Goal: Information Seeking & Learning: Learn about a topic

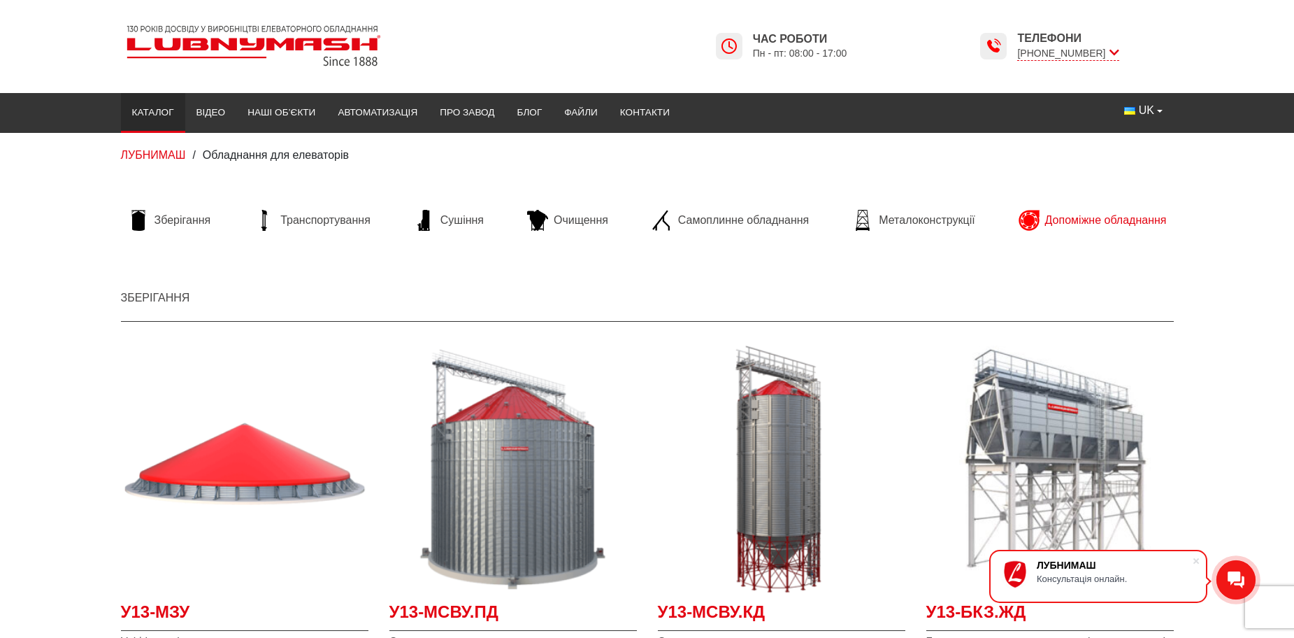
click at [1102, 221] on span "Допоміжне обладнання" at bounding box center [1106, 220] width 122 height 15
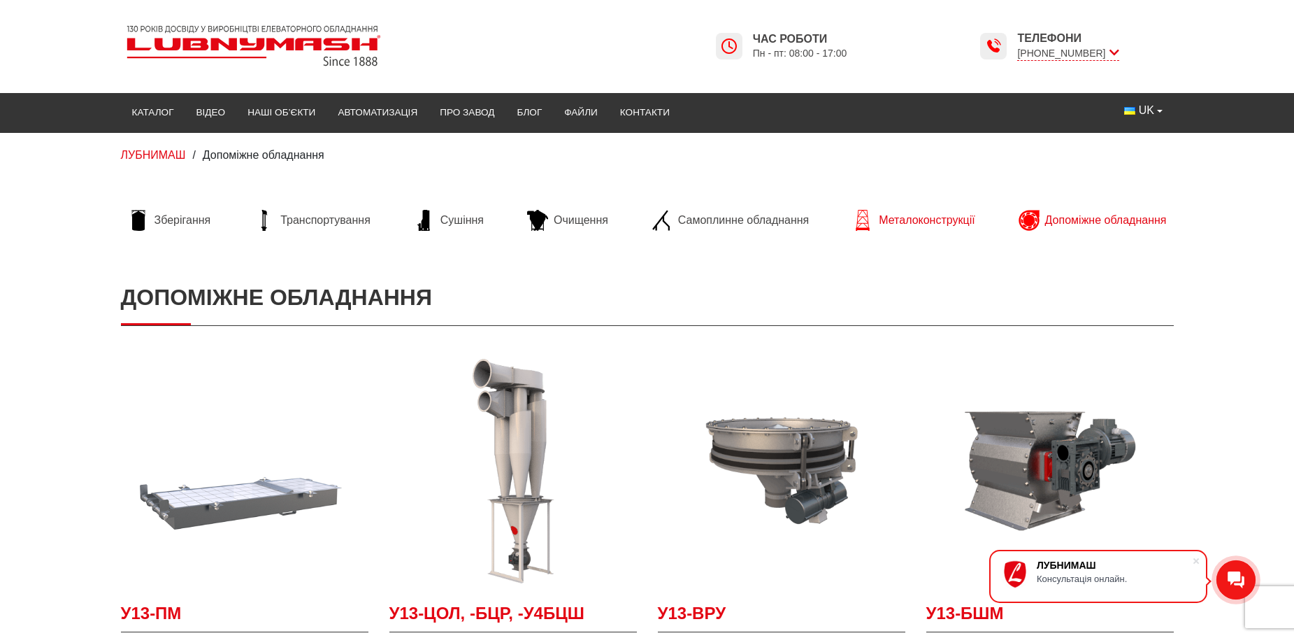
click at [923, 218] on span "Металоконструкції" at bounding box center [927, 220] width 96 height 15
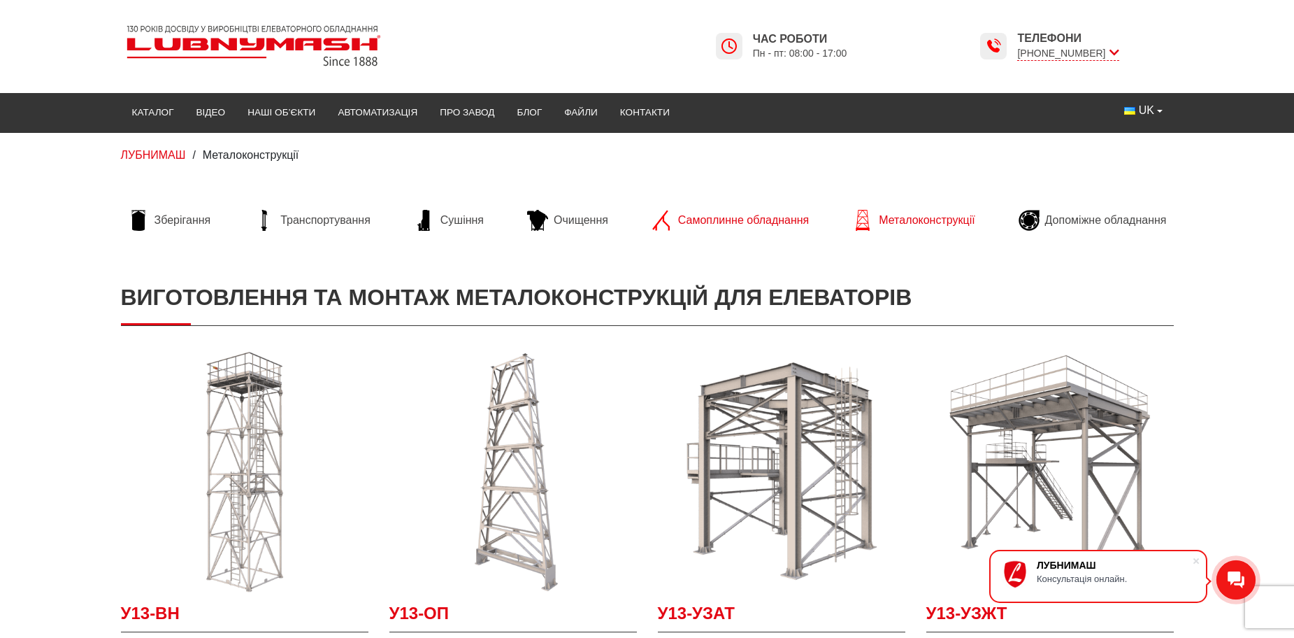
click at [713, 217] on span "Самоплинне обладнання" at bounding box center [743, 220] width 131 height 15
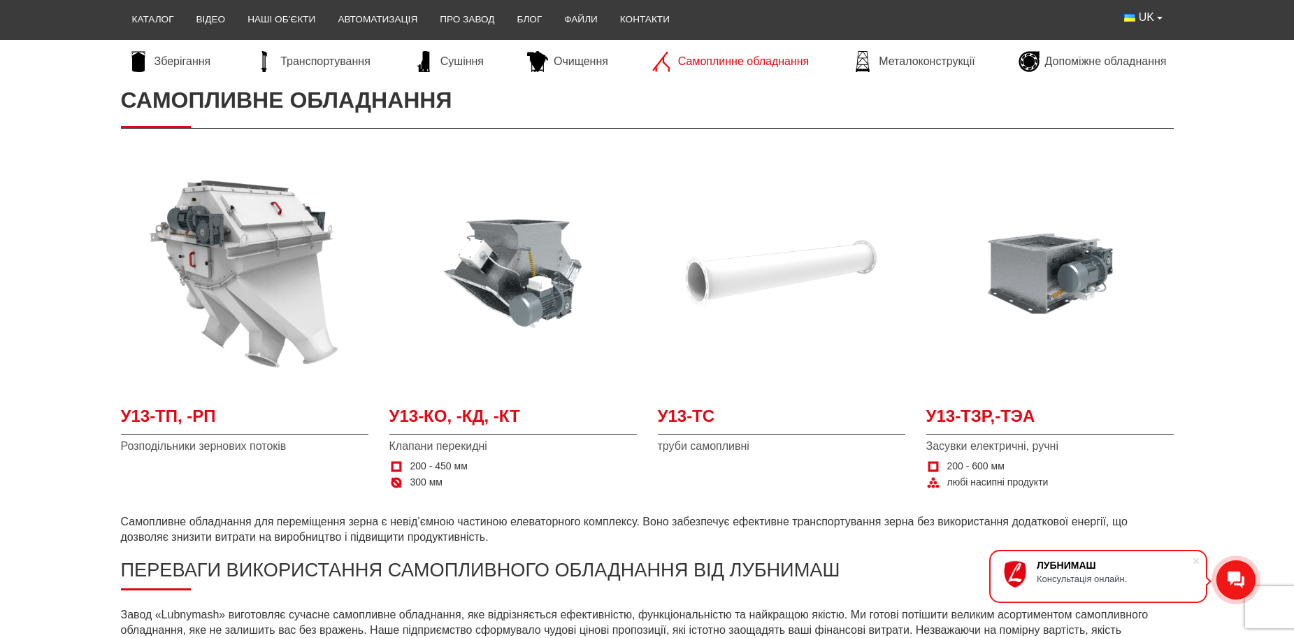
scroll to position [210, 0]
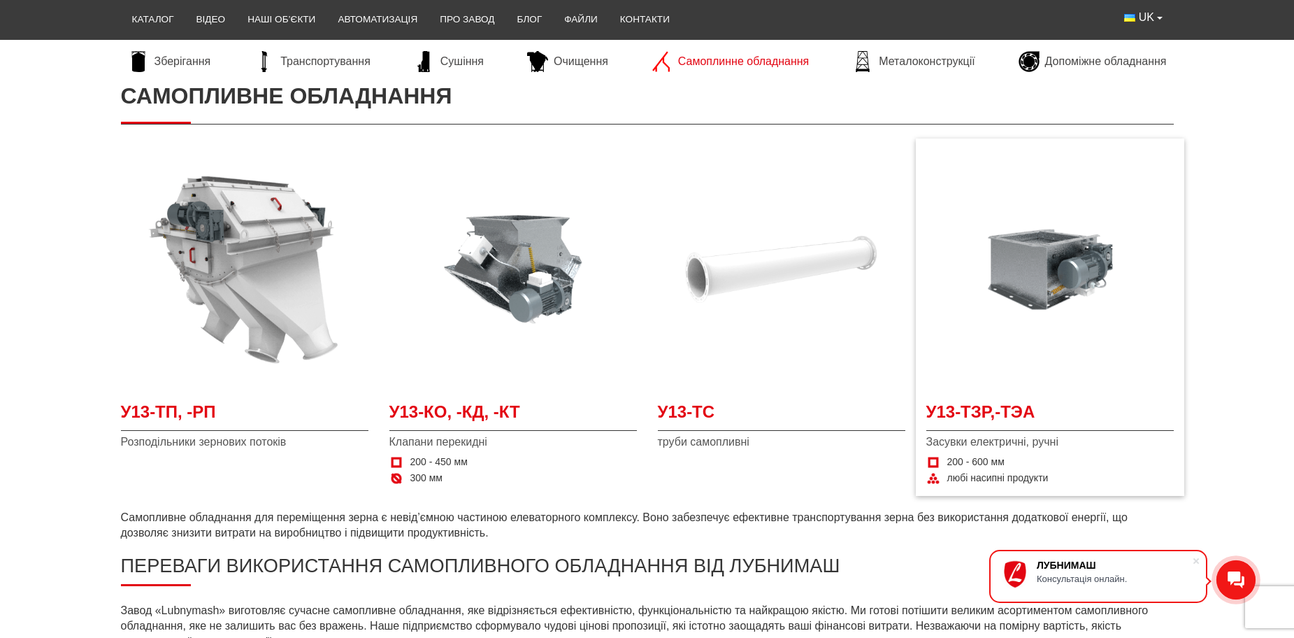
click at [1040, 438] on span "Засувки електричні, ручні" at bounding box center [1049, 441] width 247 height 15
click at [1024, 250] on img at bounding box center [1049, 268] width 247 height 247
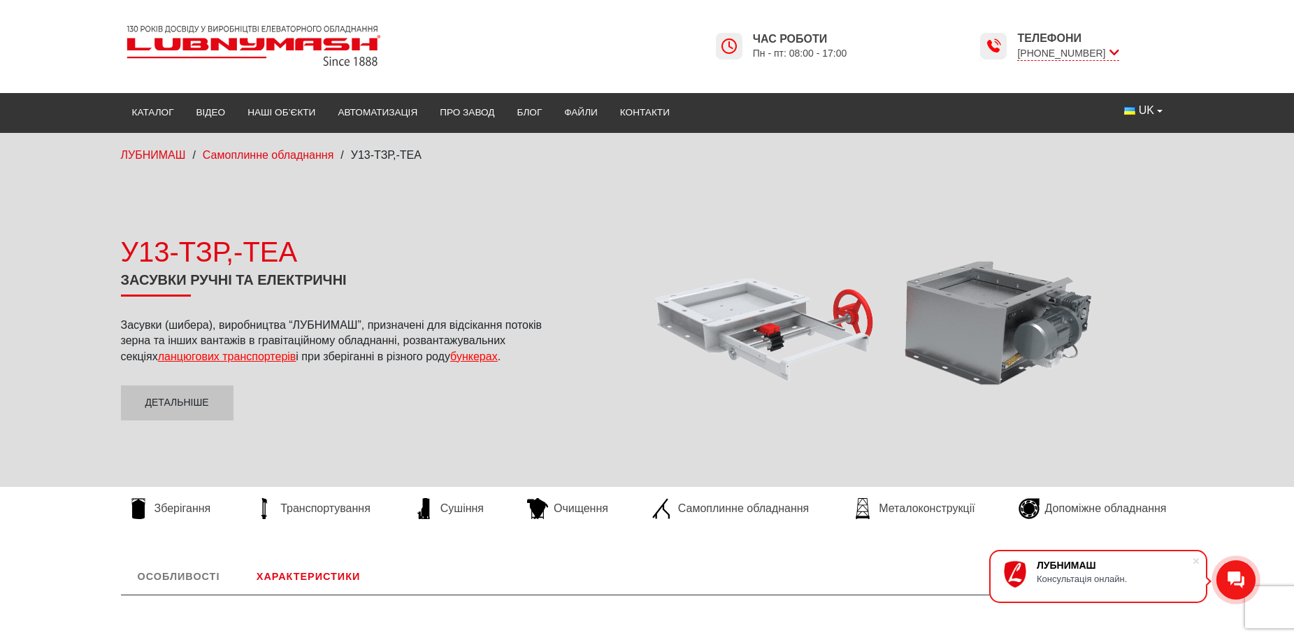
click at [189, 354] on span "ланцюгових транспортерів" at bounding box center [227, 356] width 138 height 12
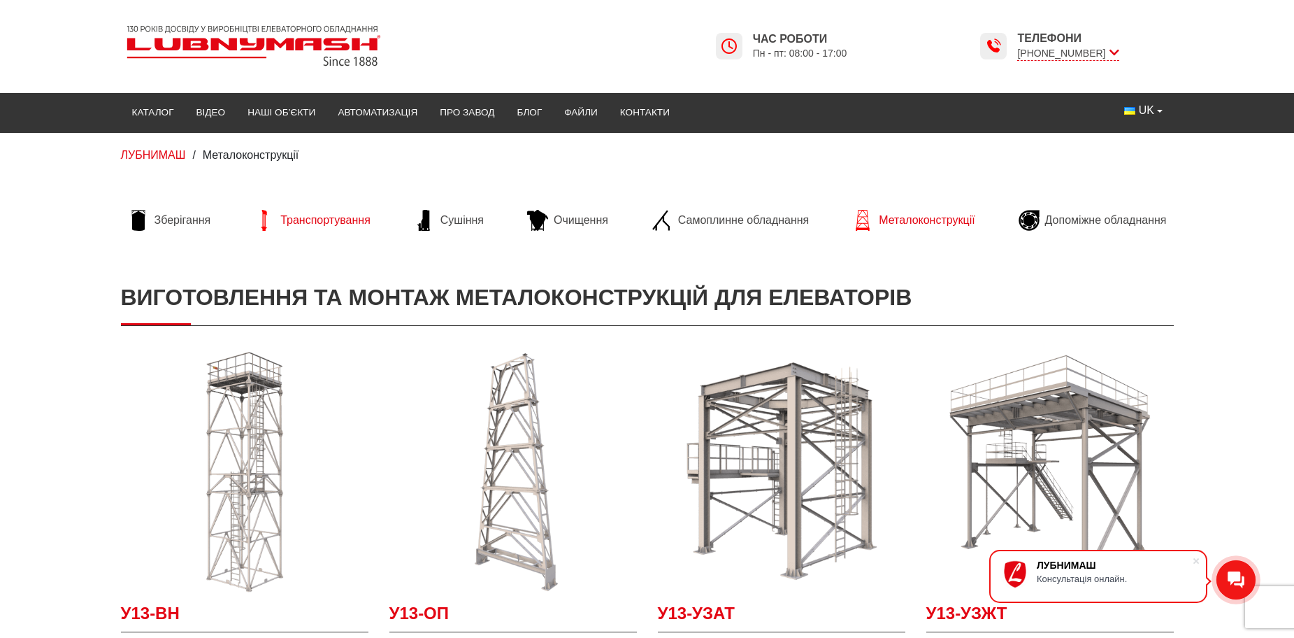
click at [335, 224] on span "Транспортування" at bounding box center [325, 220] width 90 height 15
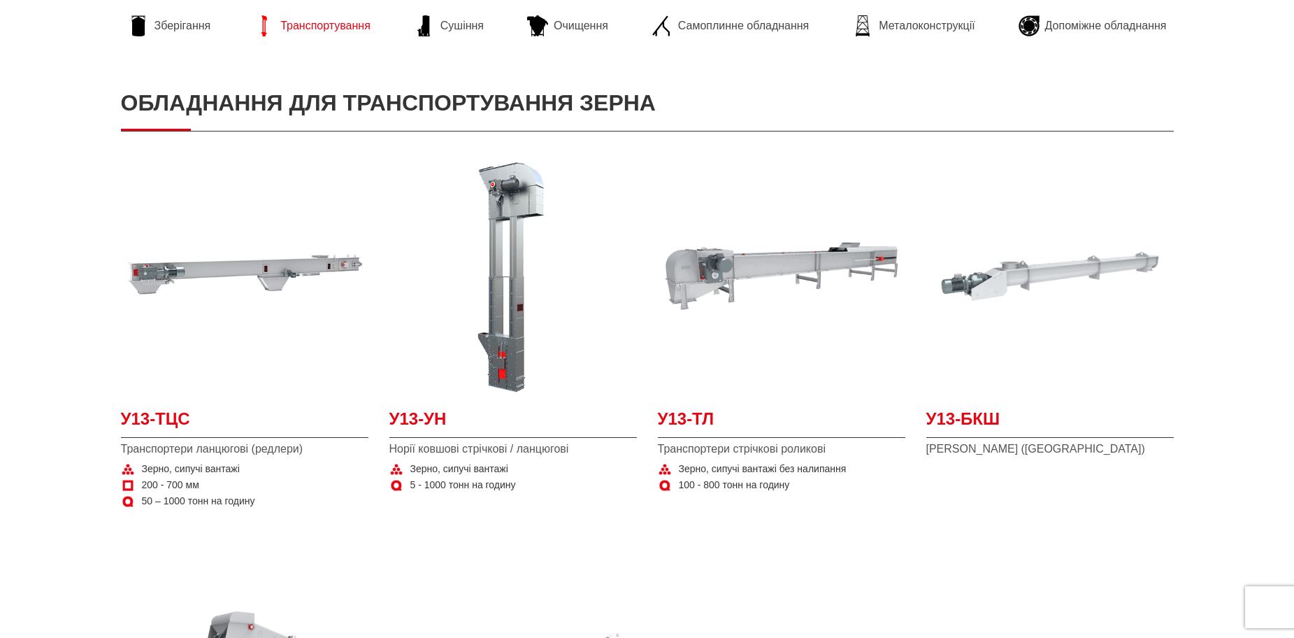
scroll to position [210, 0]
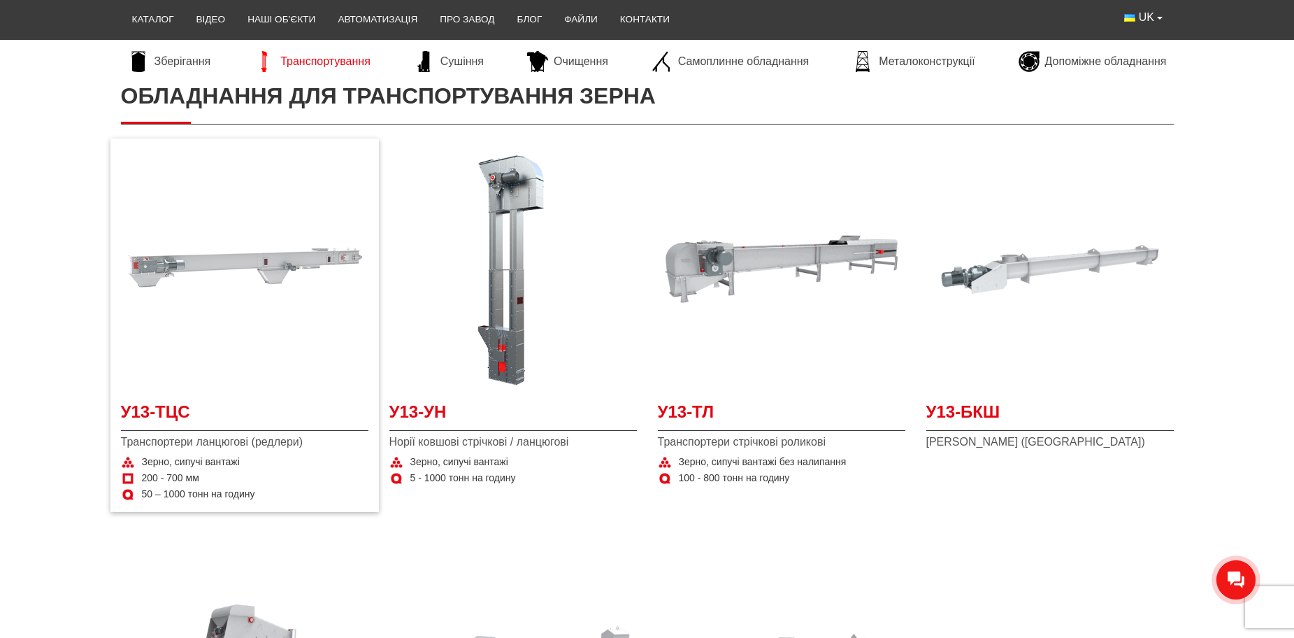
click at [259, 254] on img at bounding box center [244, 268] width 247 height 247
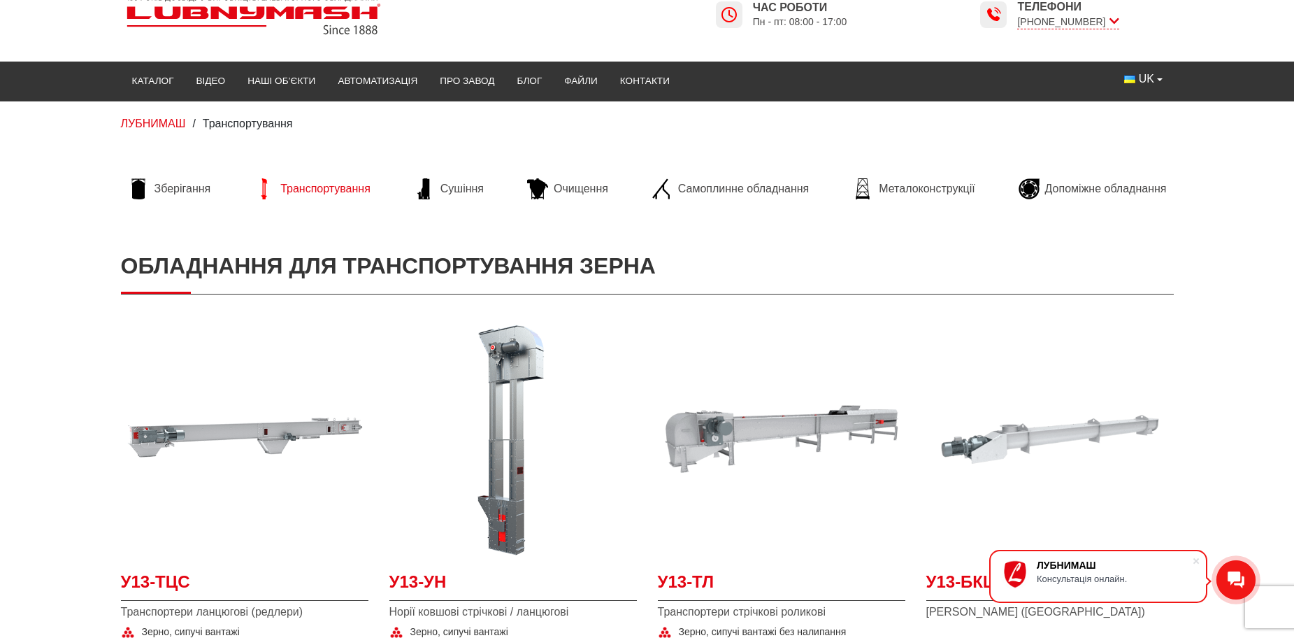
scroll to position [0, 0]
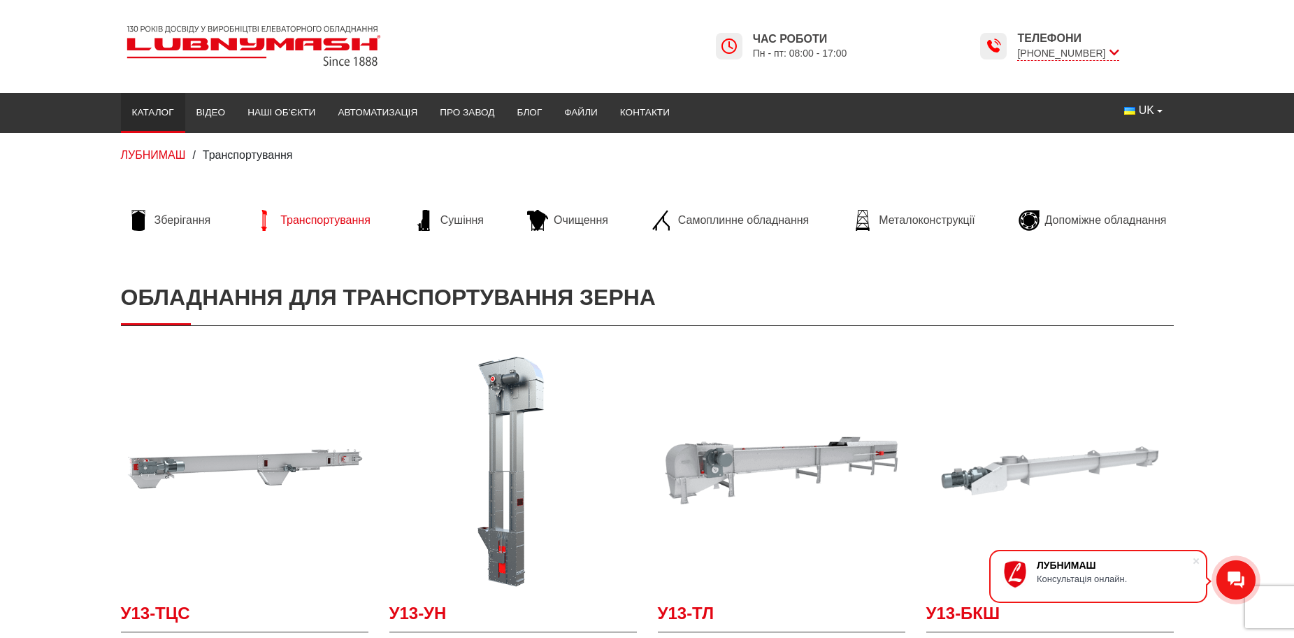
click at [160, 110] on link "Каталог" at bounding box center [153, 112] width 64 height 31
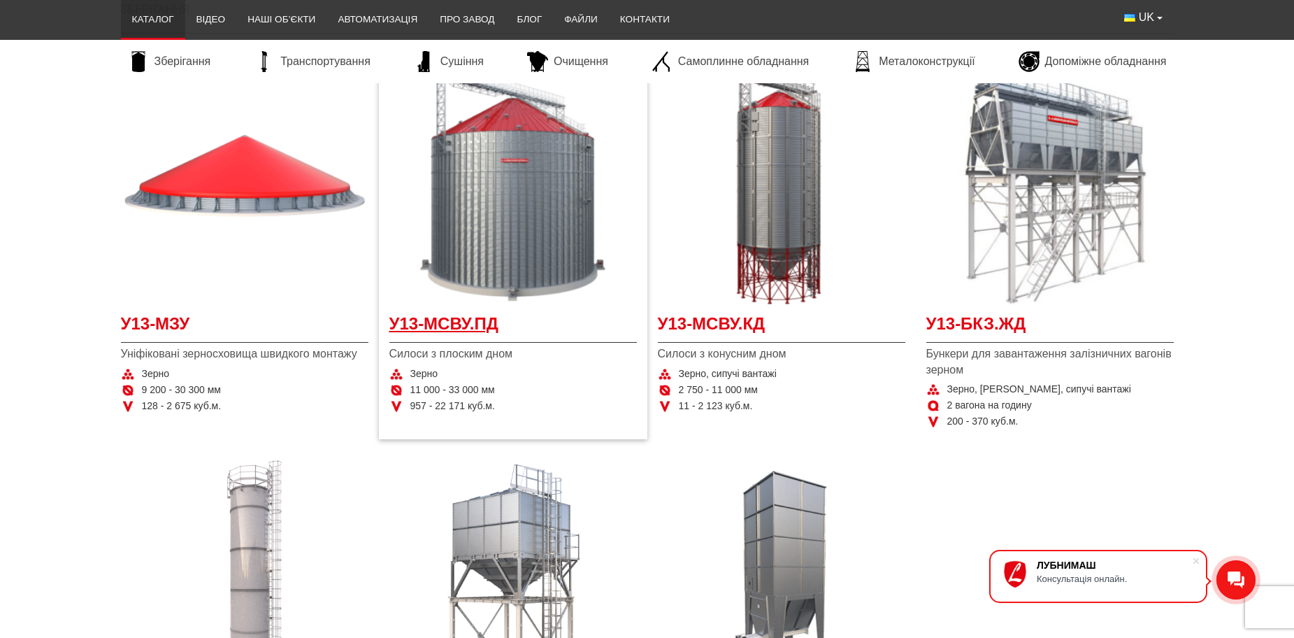
scroll to position [280, 0]
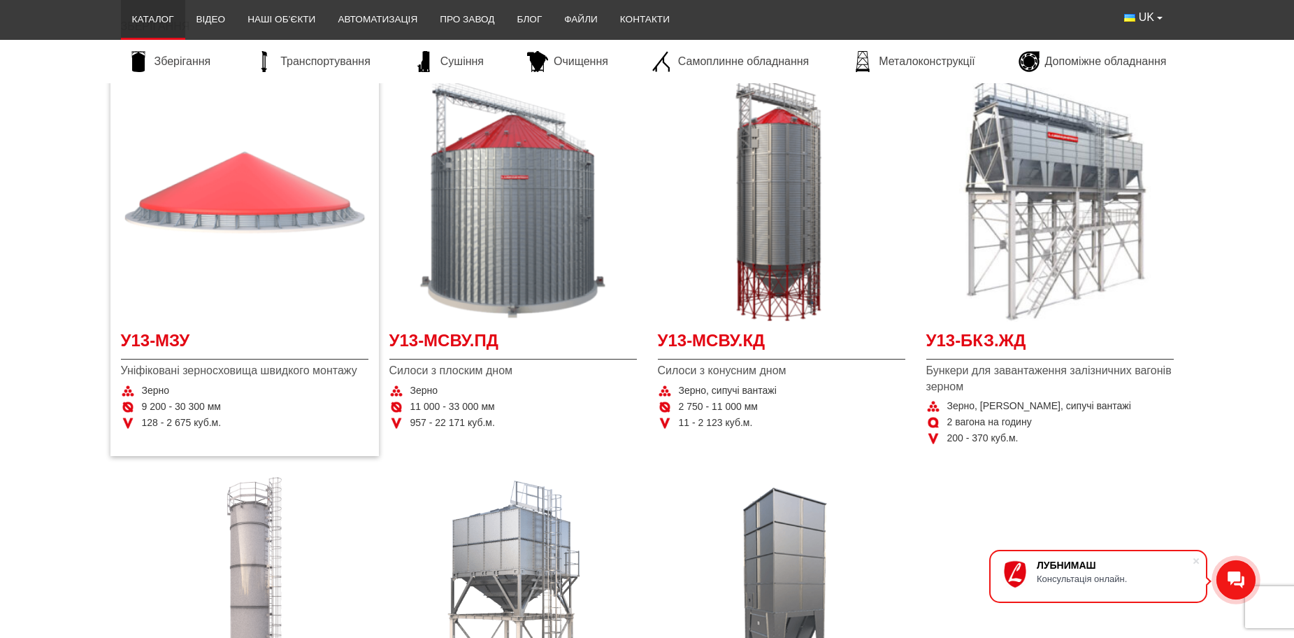
click at [248, 197] on img "Детальніше У13-МЗУ" at bounding box center [244, 197] width 247 height 247
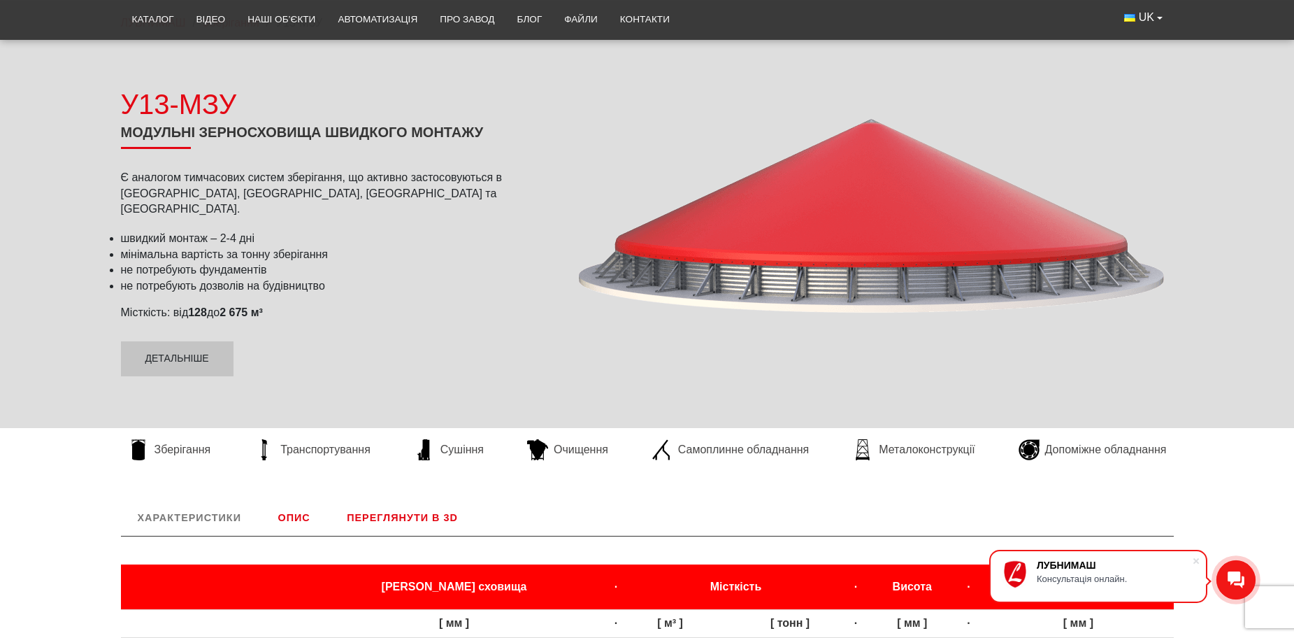
scroll to position [210, 0]
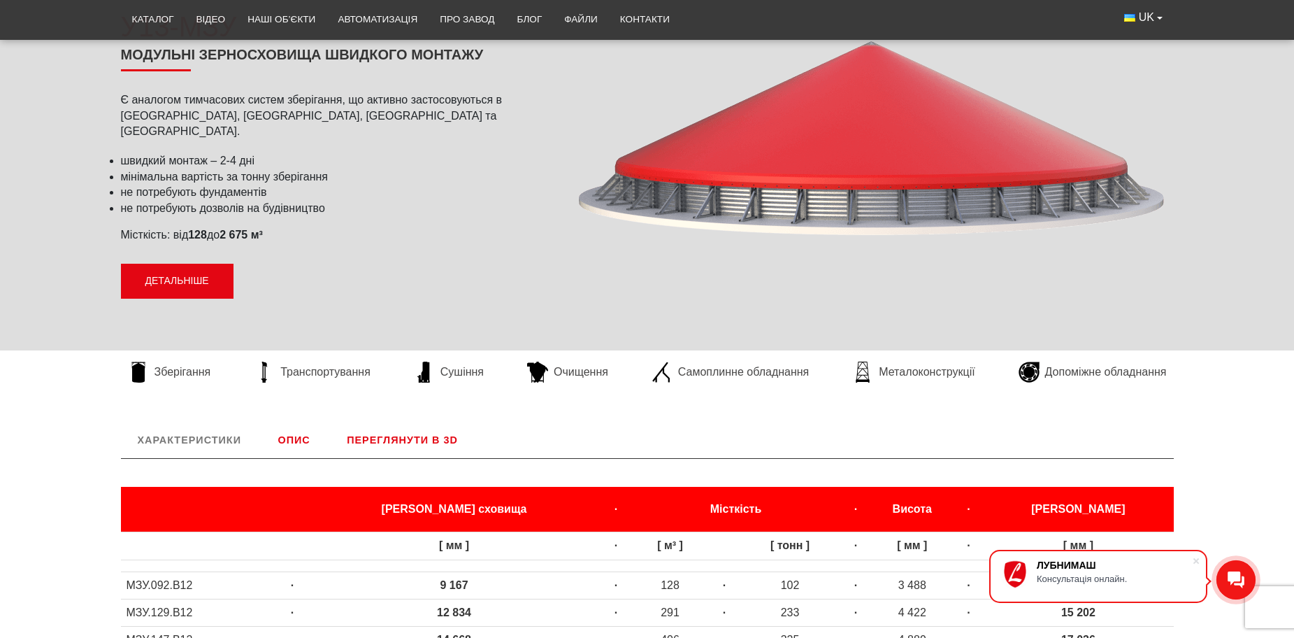
click at [171, 278] on link "Детальніше" at bounding box center [177, 281] width 113 height 35
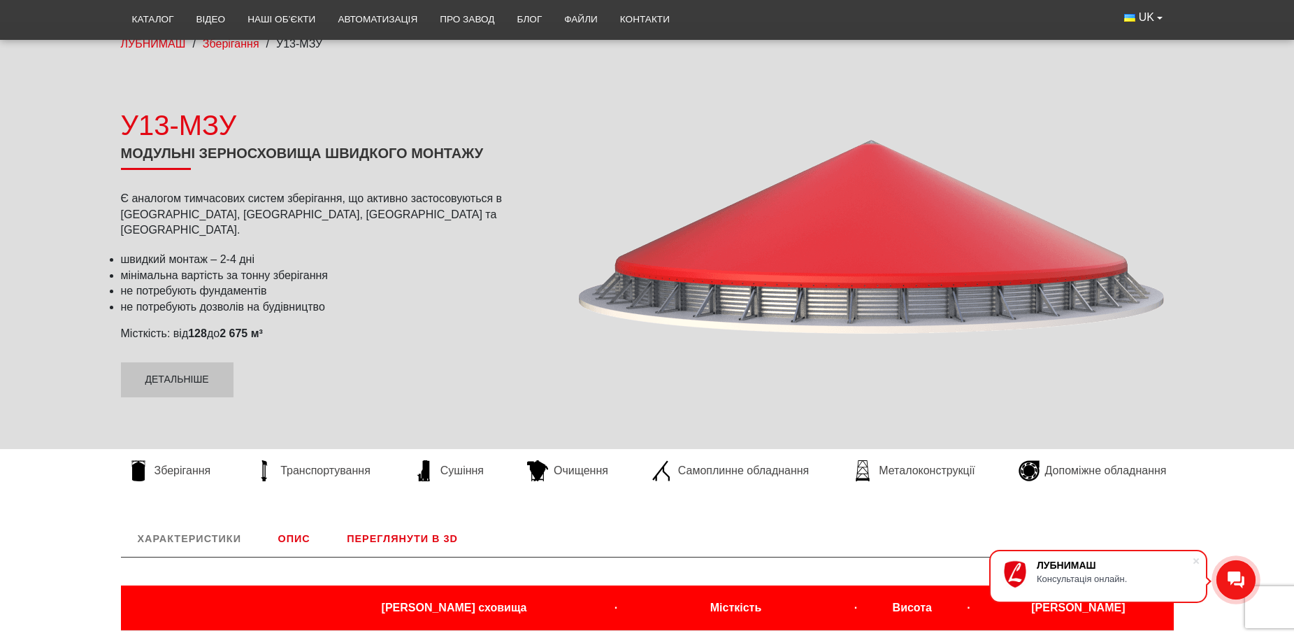
scroll to position [93, 0]
